Goal: Find specific page/section: Find specific page/section

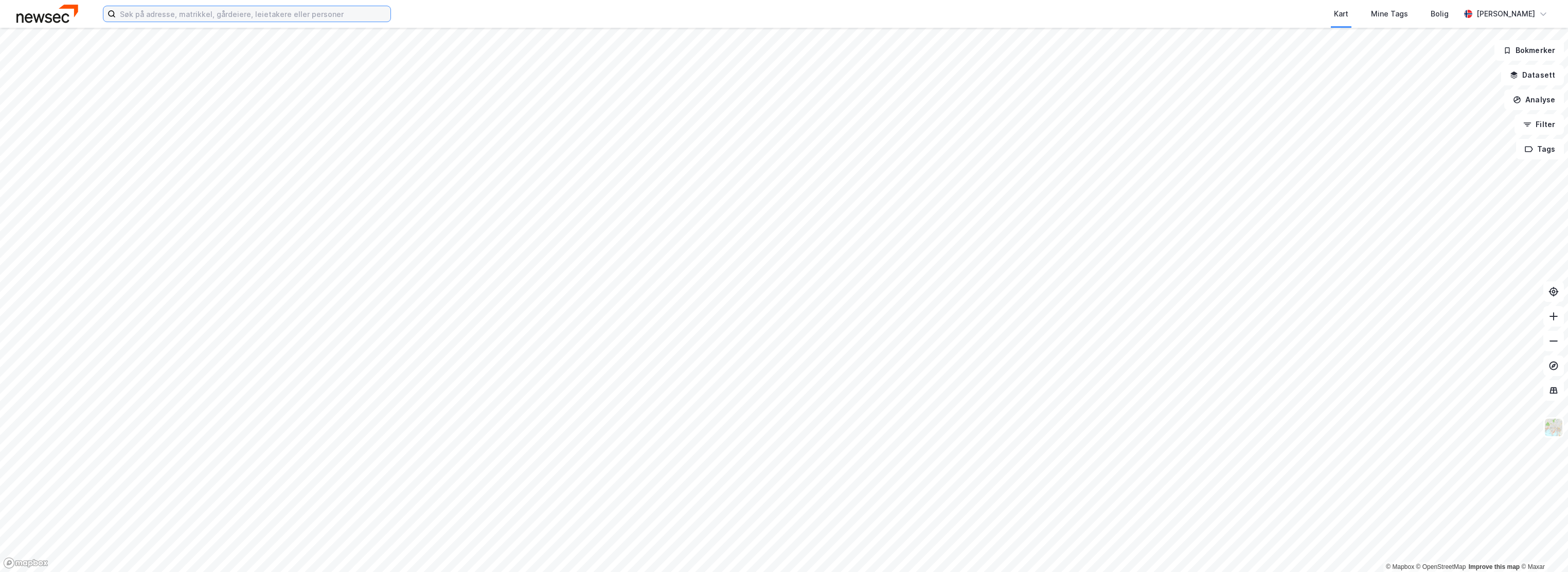
click at [230, 20] on input at bounding box center [253, 14] width 275 height 16
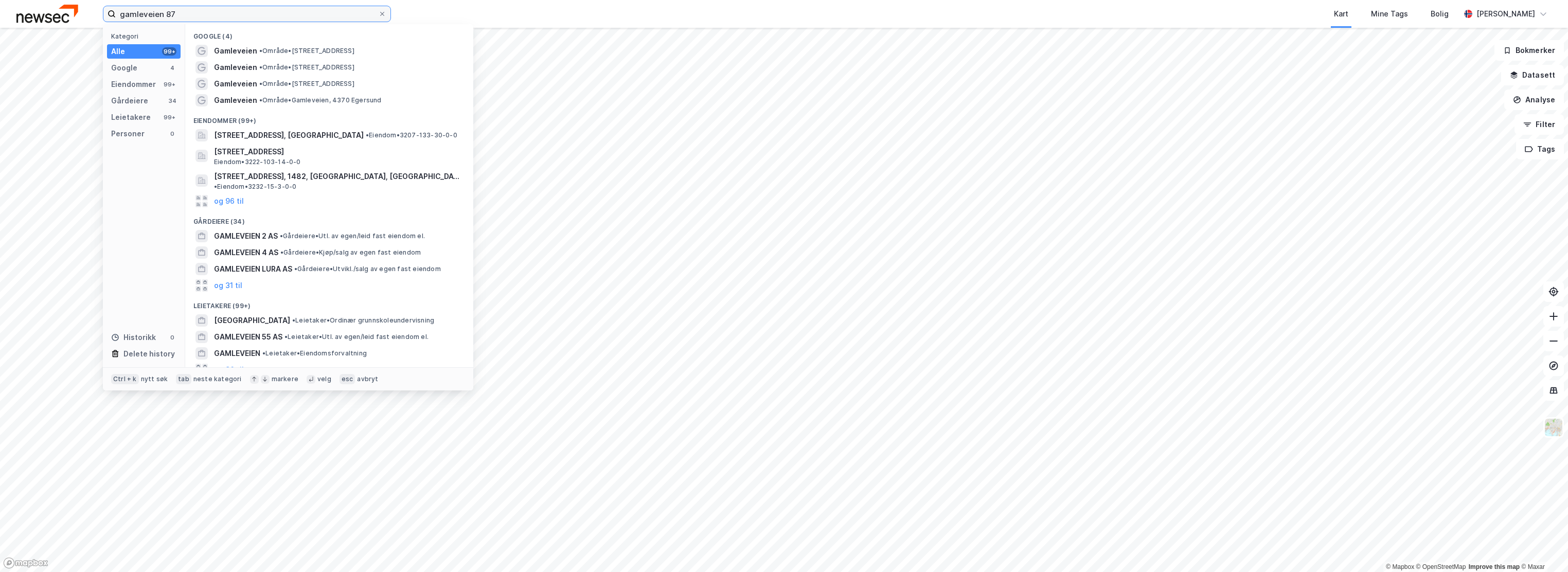
type input "gamleveien 87"
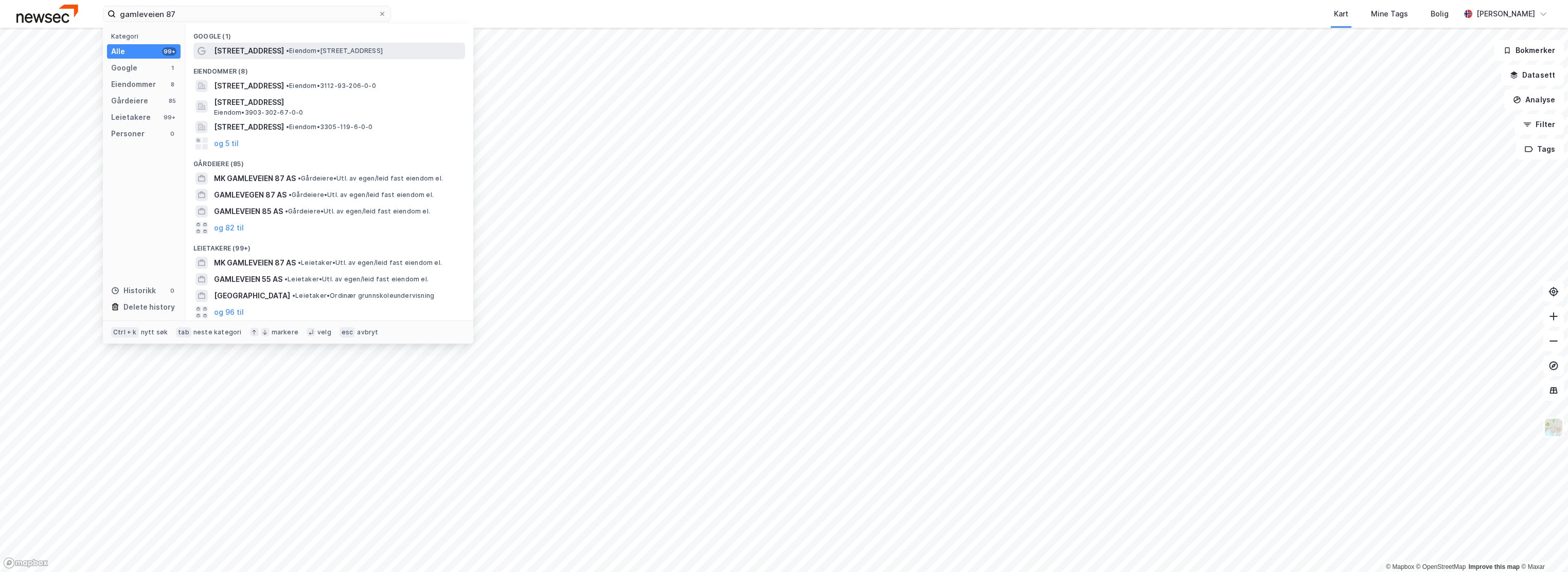
click at [263, 56] on span "[STREET_ADDRESS]" at bounding box center [249, 51] width 70 height 12
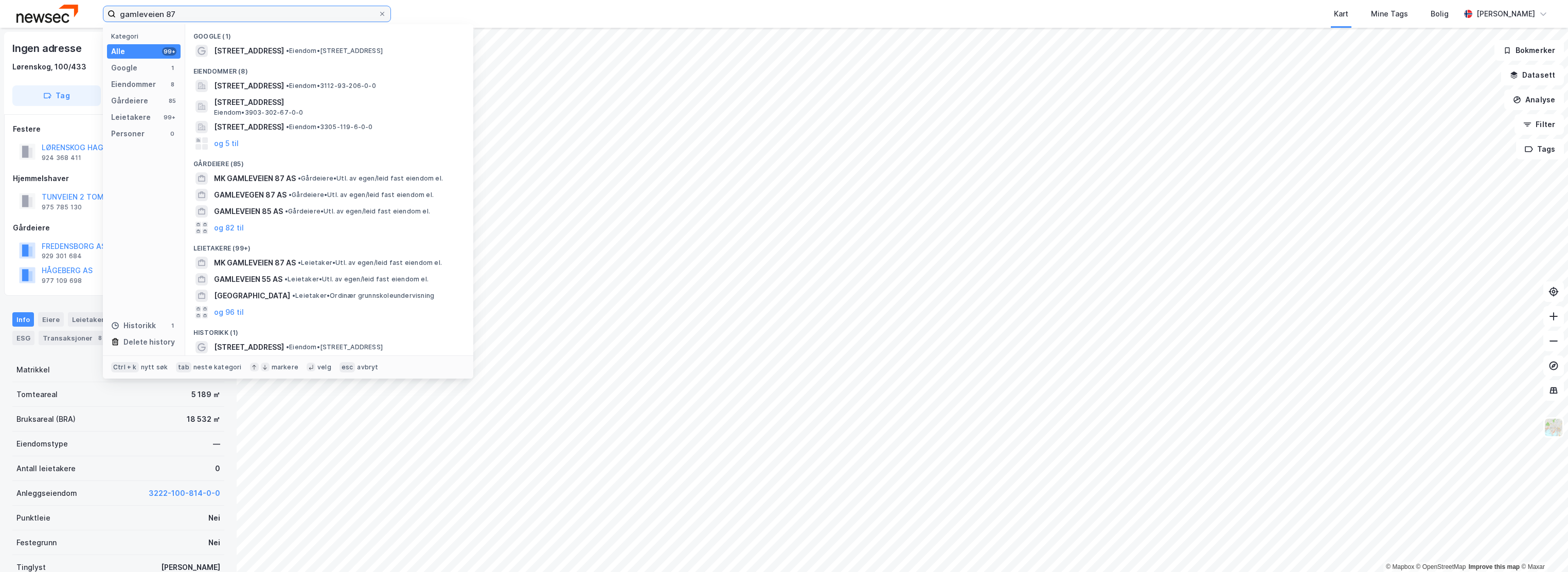
click at [197, 16] on input "gamleveien 87" at bounding box center [247, 14] width 262 height 16
click at [232, 144] on button "og 5 til" at bounding box center [226, 143] width 25 height 12
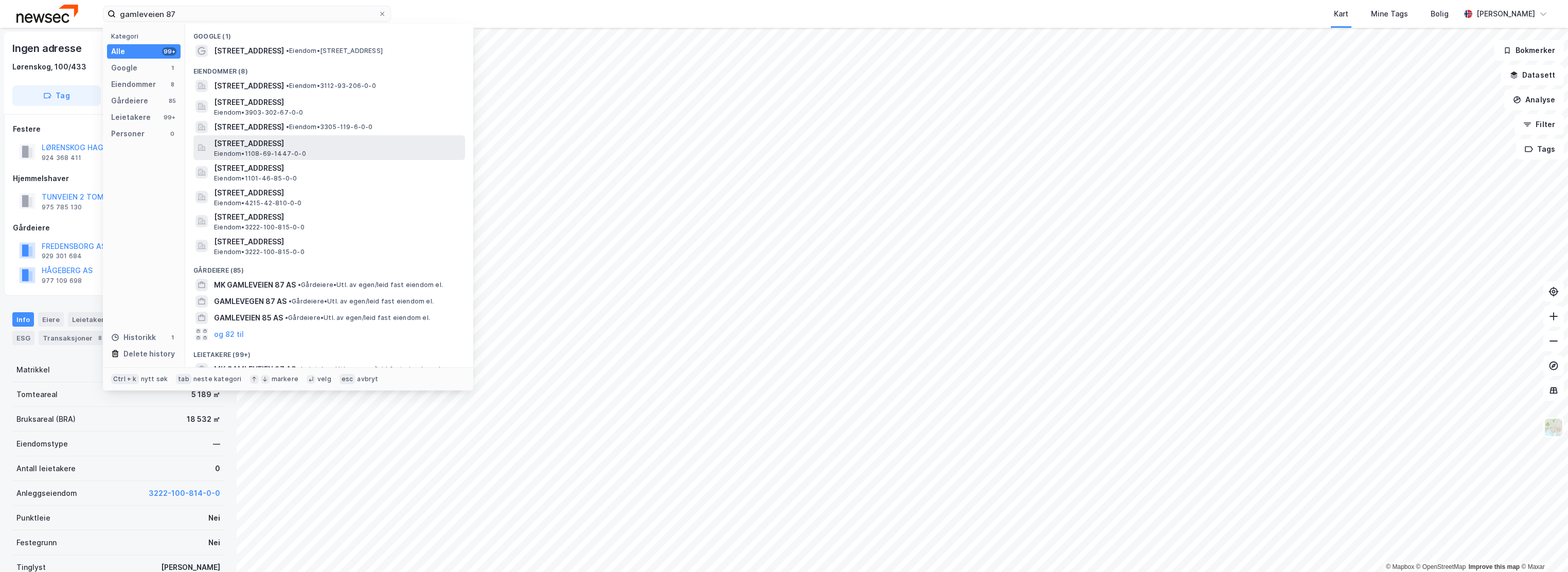
click at [262, 150] on span "[STREET_ADDRESS]" at bounding box center [337, 143] width 247 height 12
